Goal: Navigation & Orientation: Find specific page/section

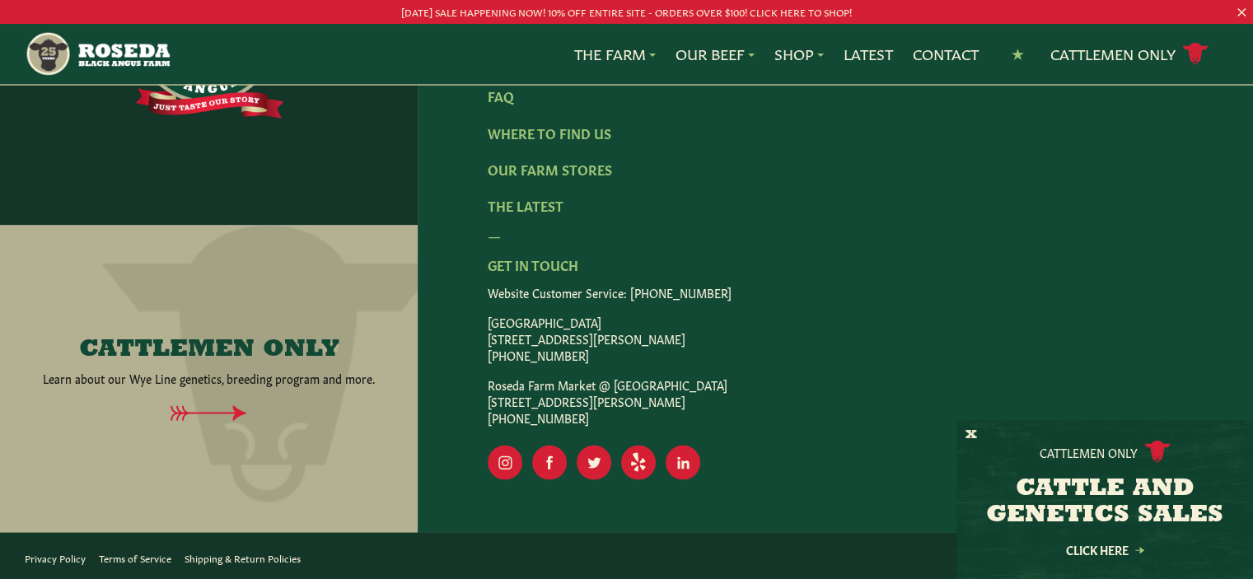
scroll to position [3073, 0]
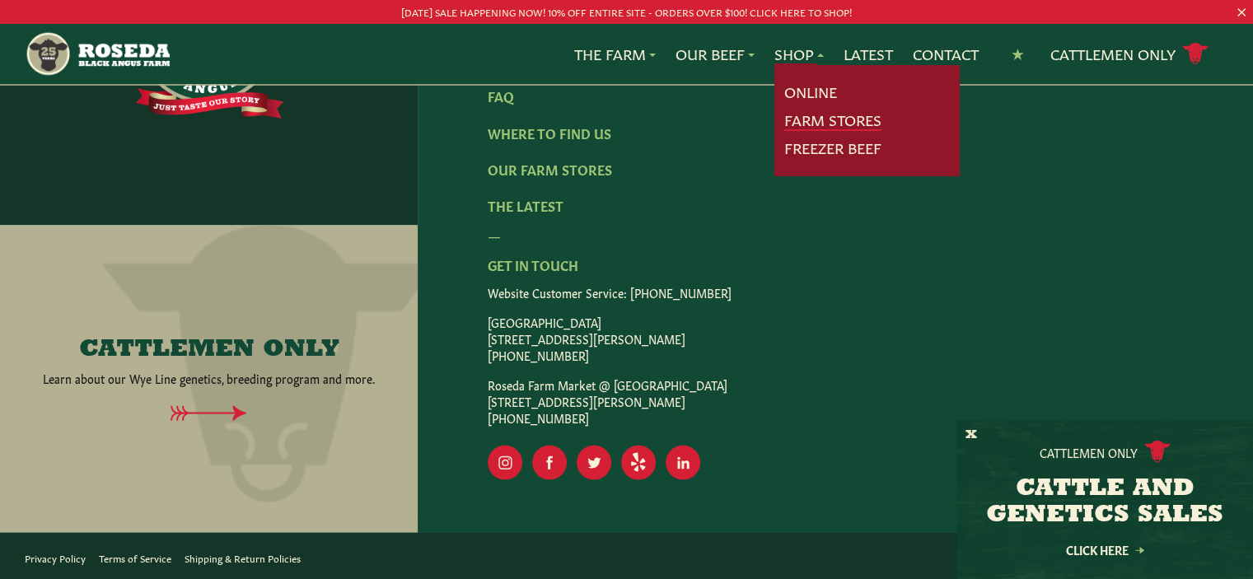
click at [821, 119] on link "Farm Stores" at bounding box center [833, 120] width 97 height 21
click at [808, 118] on link "Farm Stores" at bounding box center [833, 120] width 97 height 21
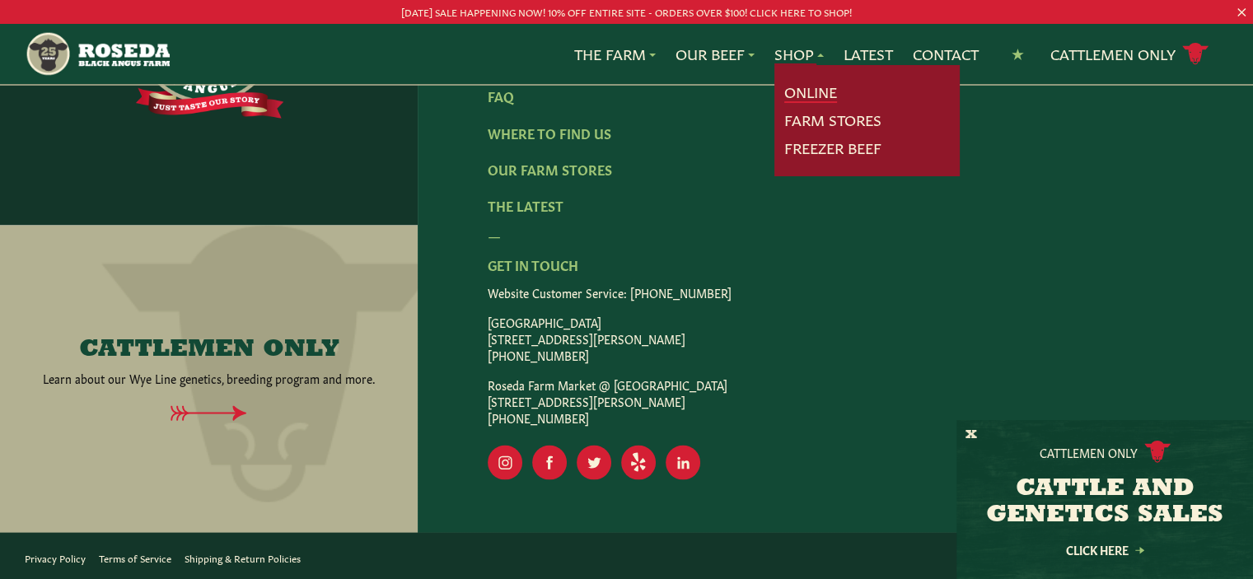
click at [808, 95] on link "Online" at bounding box center [811, 92] width 53 height 21
click at [822, 123] on link "Farm Stores" at bounding box center [833, 120] width 97 height 21
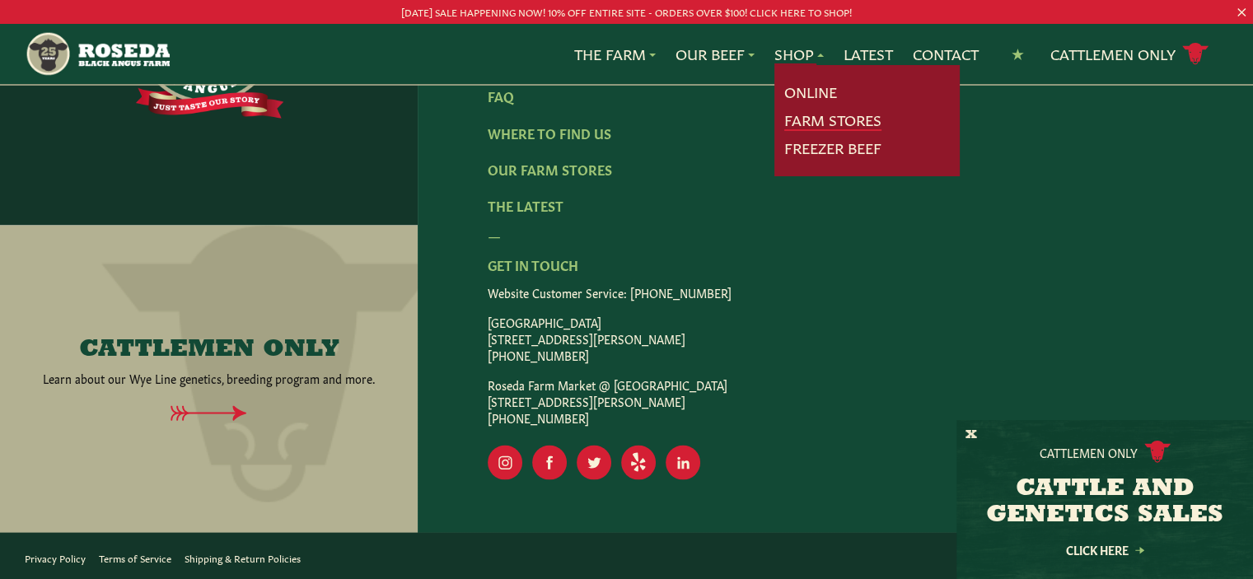
click at [821, 124] on link "Farm Stores" at bounding box center [833, 120] width 97 height 21
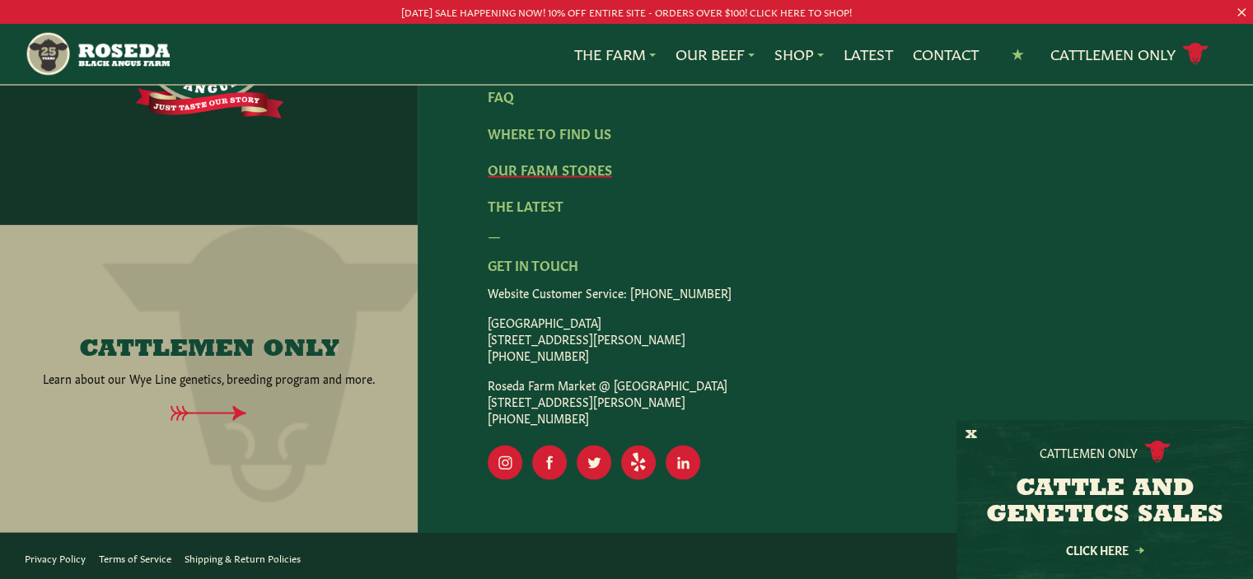
click at [592, 170] on link "Our Farm Stores" at bounding box center [550, 168] width 124 height 18
click at [533, 202] on link "The Latest" at bounding box center [526, 204] width 76 height 18
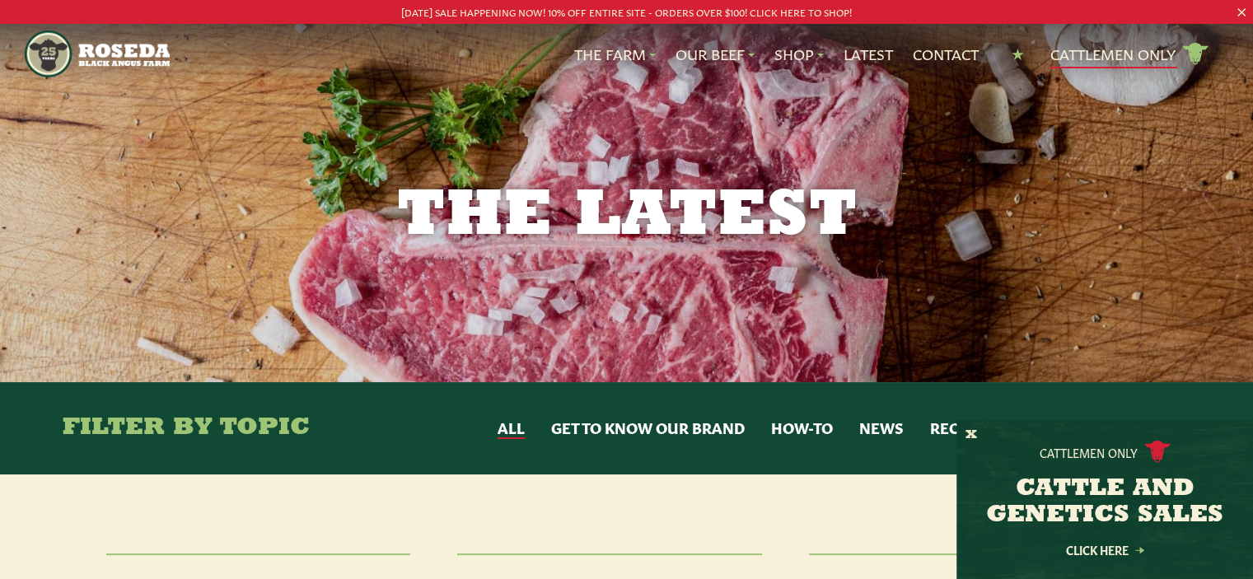
click at [1117, 54] on link "Cattlemen Only cattle icon copy Created with Sketch." at bounding box center [1130, 54] width 158 height 29
click at [122, 59] on img "Main Navigation" at bounding box center [97, 53] width 144 height 47
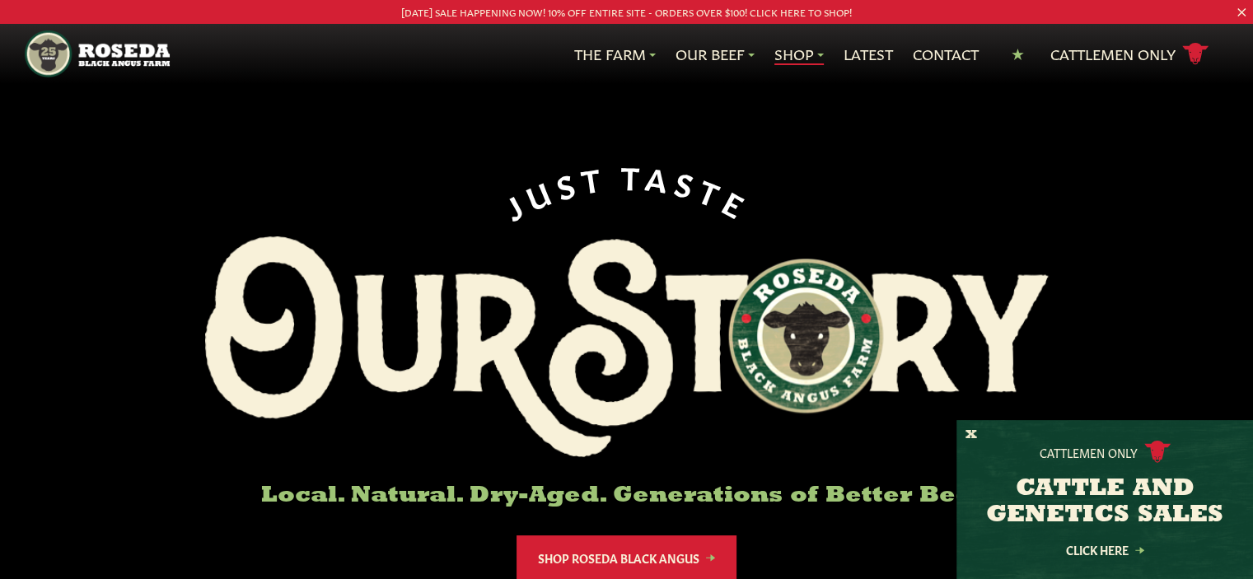
click at [789, 55] on link "Shop" at bounding box center [799, 54] width 49 height 21
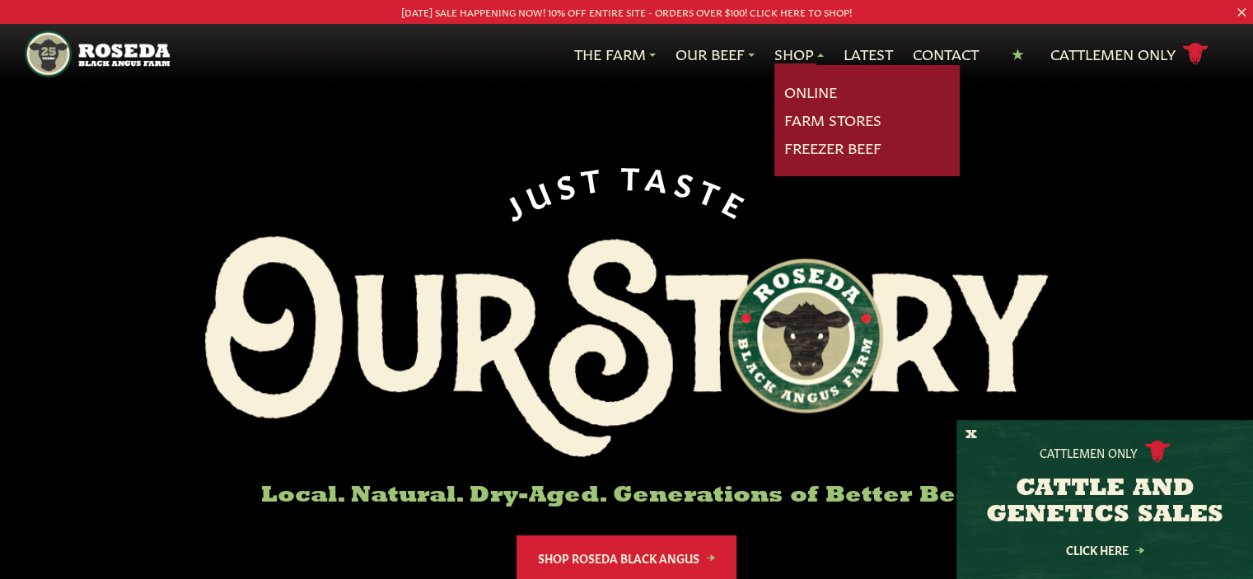
click at [789, 55] on link "Shop" at bounding box center [799, 54] width 49 height 21
click at [805, 148] on link "Freezer Beef" at bounding box center [833, 148] width 97 height 21
